Goal: Check status: Check status

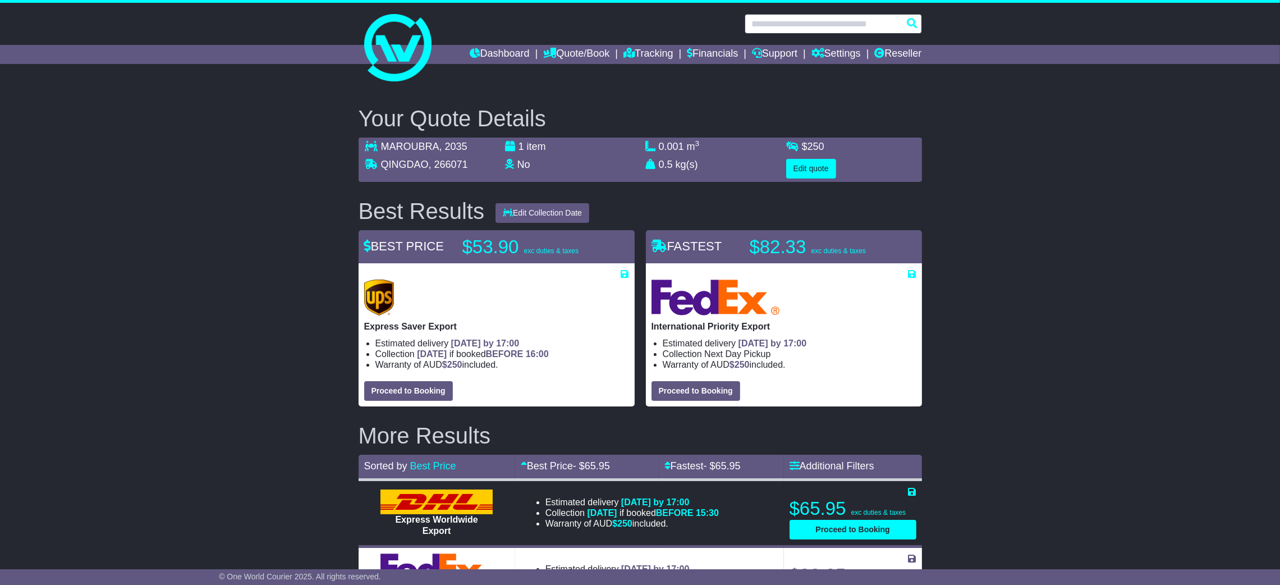
click at [769, 22] on input "text" at bounding box center [833, 24] width 177 height 20
paste input "**********"
type input "**********"
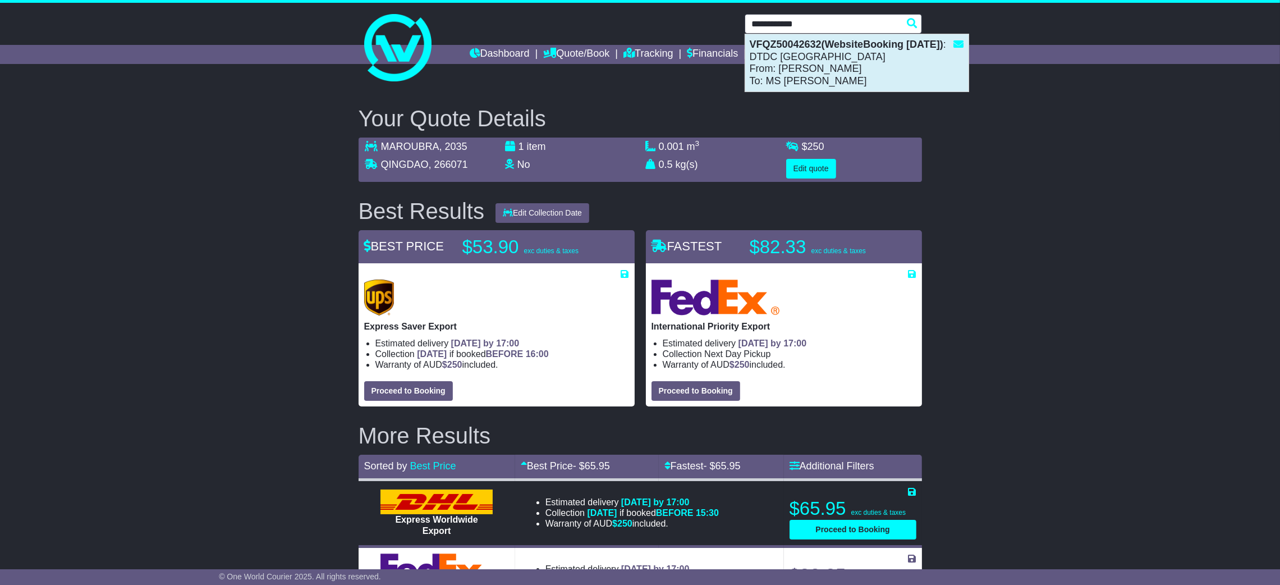
click at [800, 63] on div "VFQZ50042632(WebsiteBooking [DATE]) : DTDC [GEOGRAPHIC_DATA] From: [PERSON_NAME…" at bounding box center [856, 62] width 223 height 57
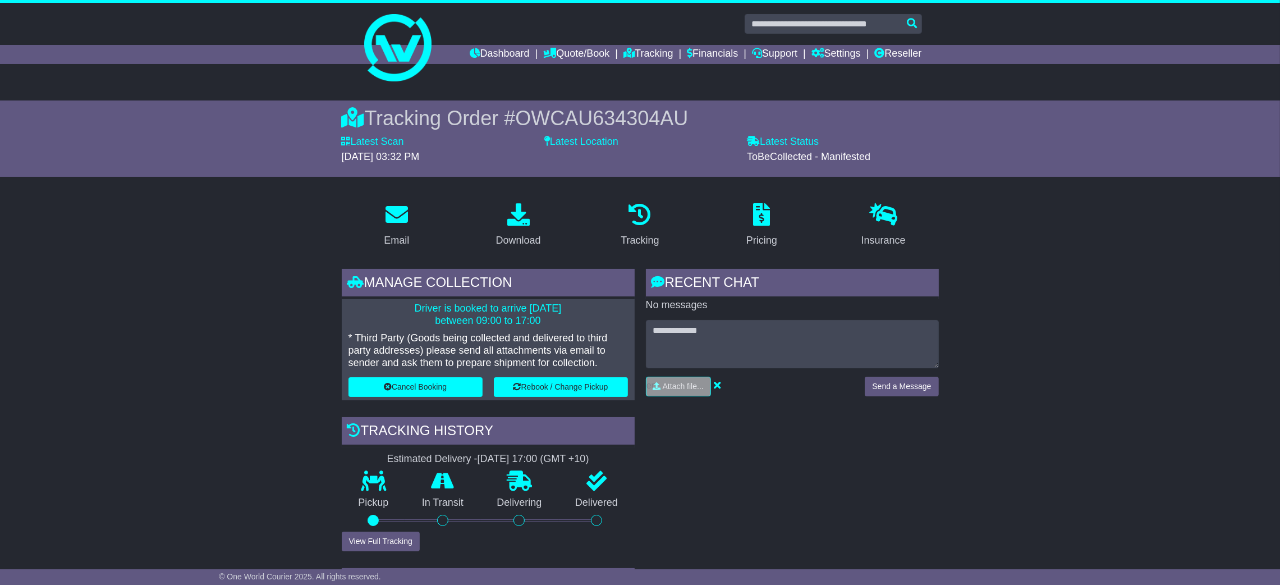
click at [649, 101] on div "Tracking Order # OWCAU634304AU Latest Scan 14 August 2025 - 03:32 PM Latest Sta…" at bounding box center [640, 138] width 575 height 76
copy span "OWCAU634304AU"
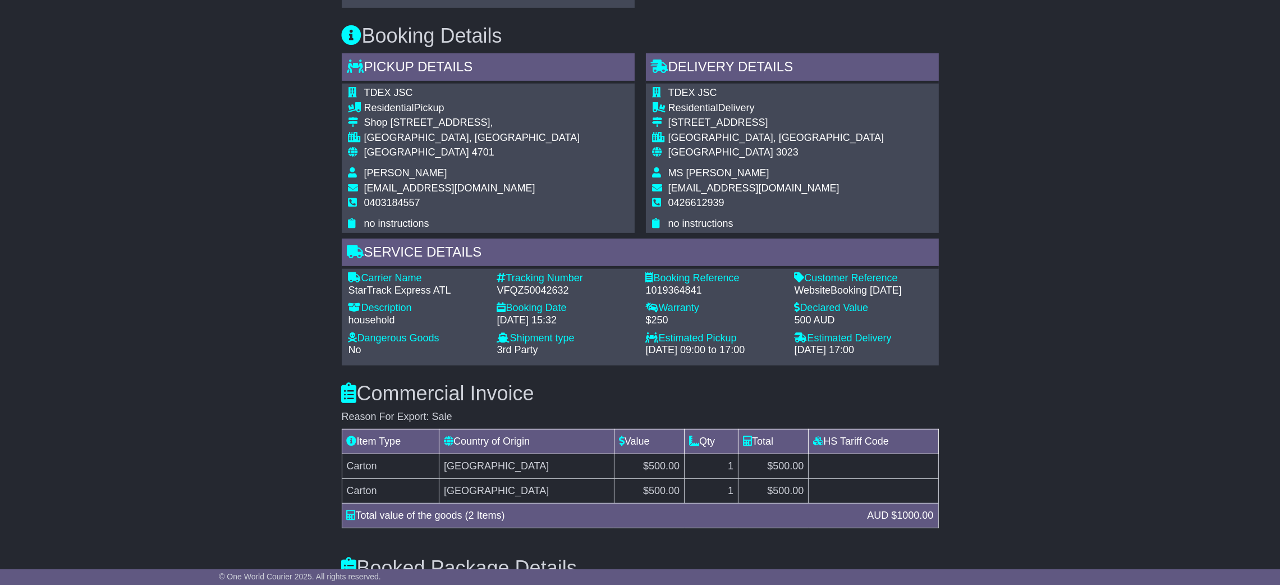
scroll to position [714, 0]
click at [661, 288] on div "1019364841" at bounding box center [714, 292] width 137 height 12
copy div "1019364841"
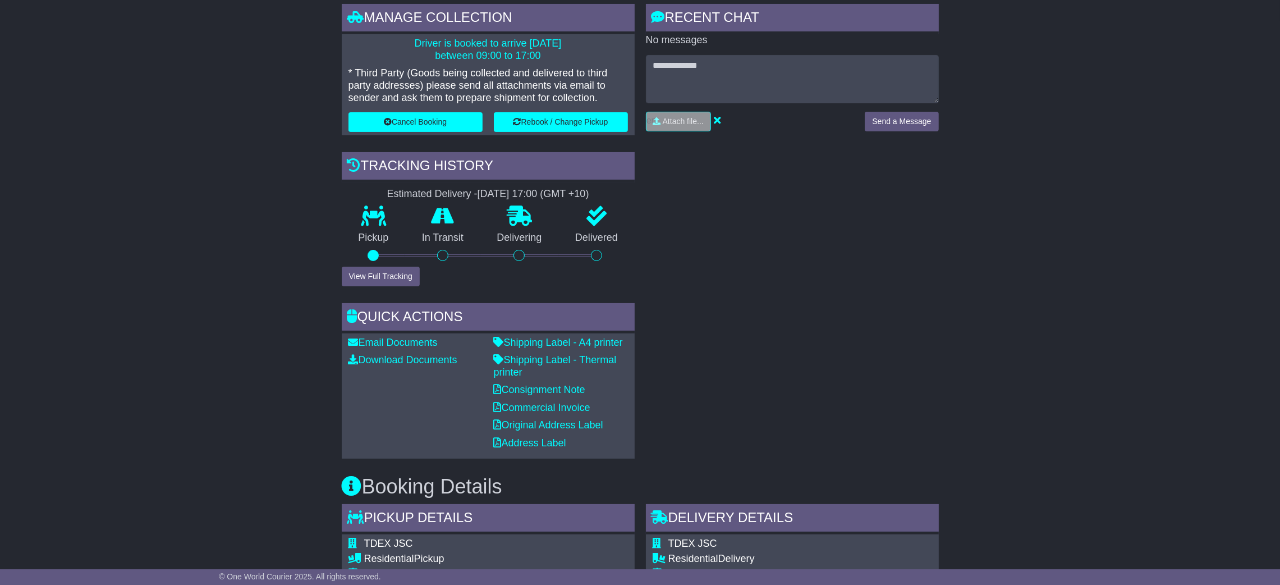
scroll to position [0, 0]
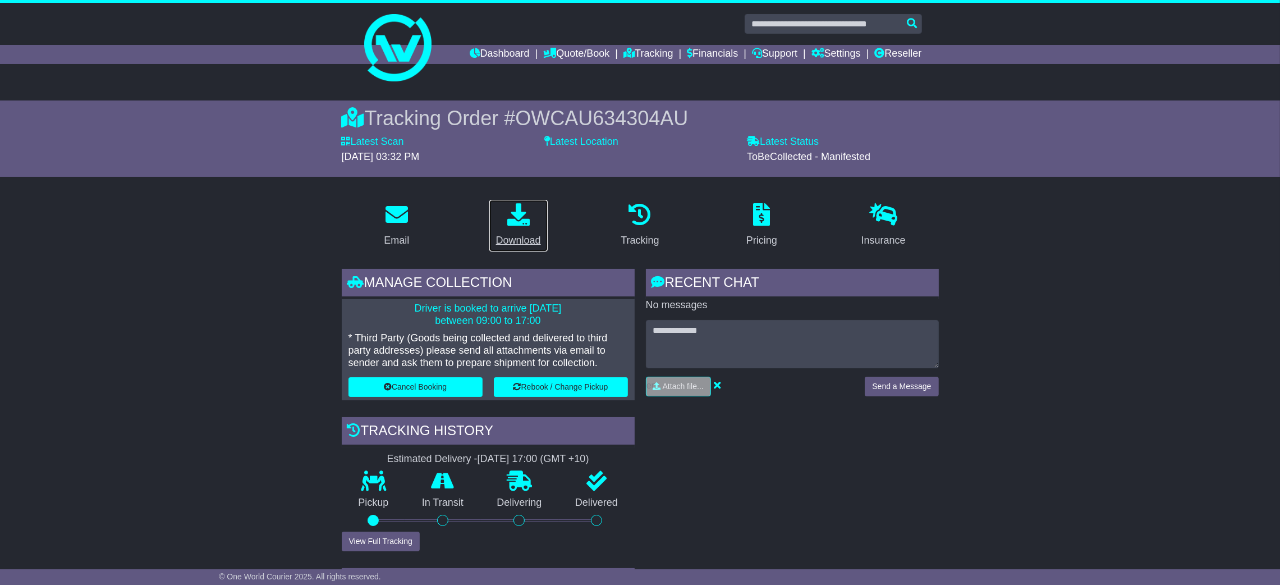
click at [521, 234] on div "Download" at bounding box center [518, 240] width 45 height 15
